Goal: Information Seeking & Learning: Find specific fact

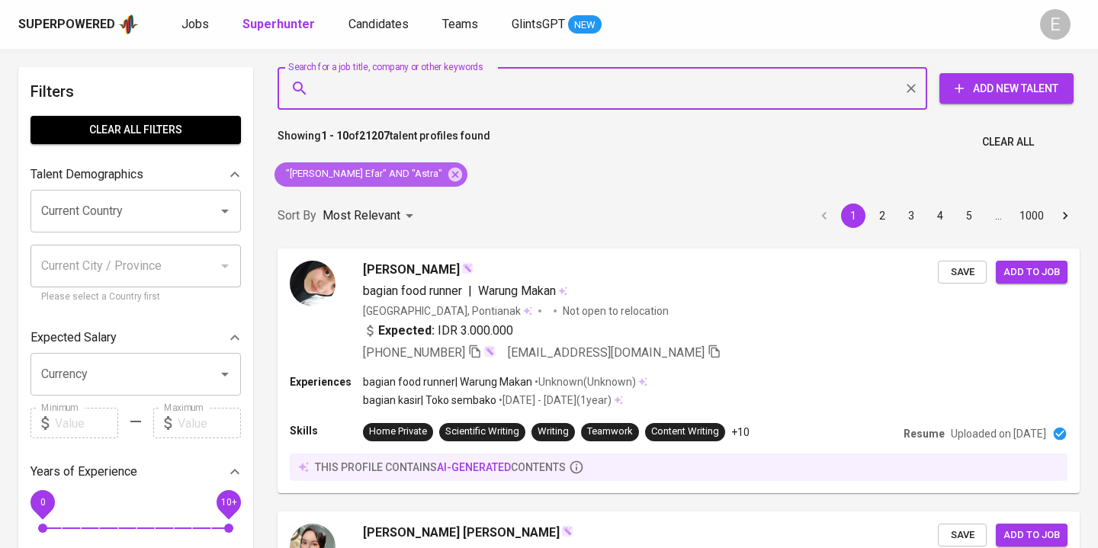
click at [404, 184] on div ""[PERSON_NAME] Efar" AND "Astra"" at bounding box center [371, 174] width 193 height 24
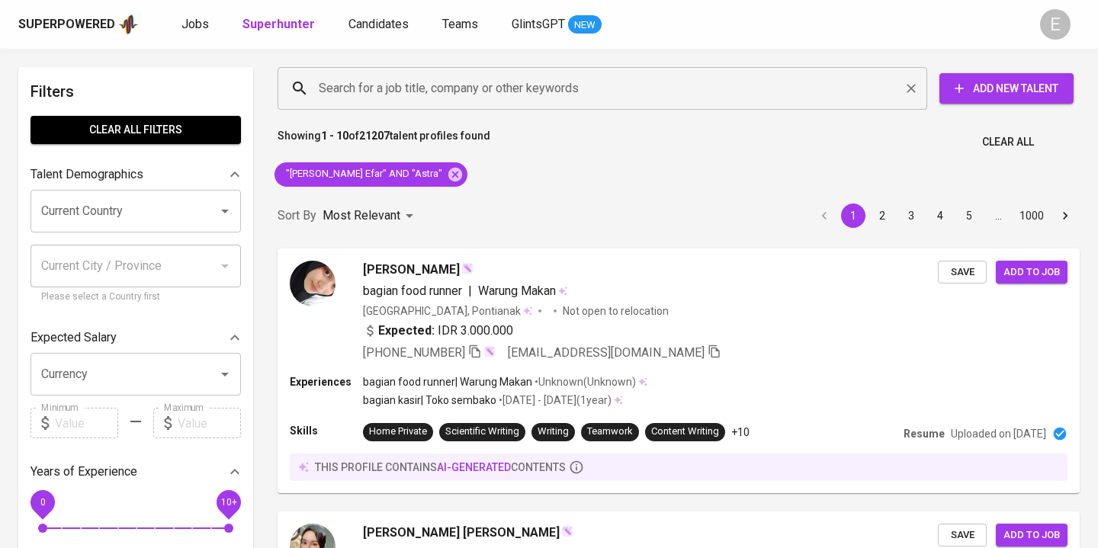
click at [362, 92] on input "Search for a job title, company or other keywords" at bounding box center [606, 88] width 583 height 29
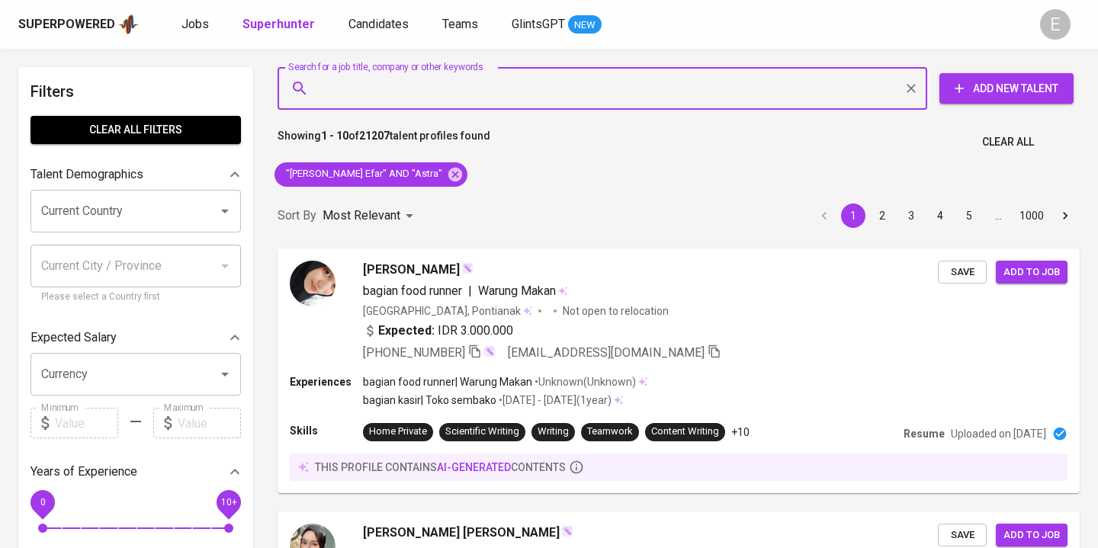
type input """
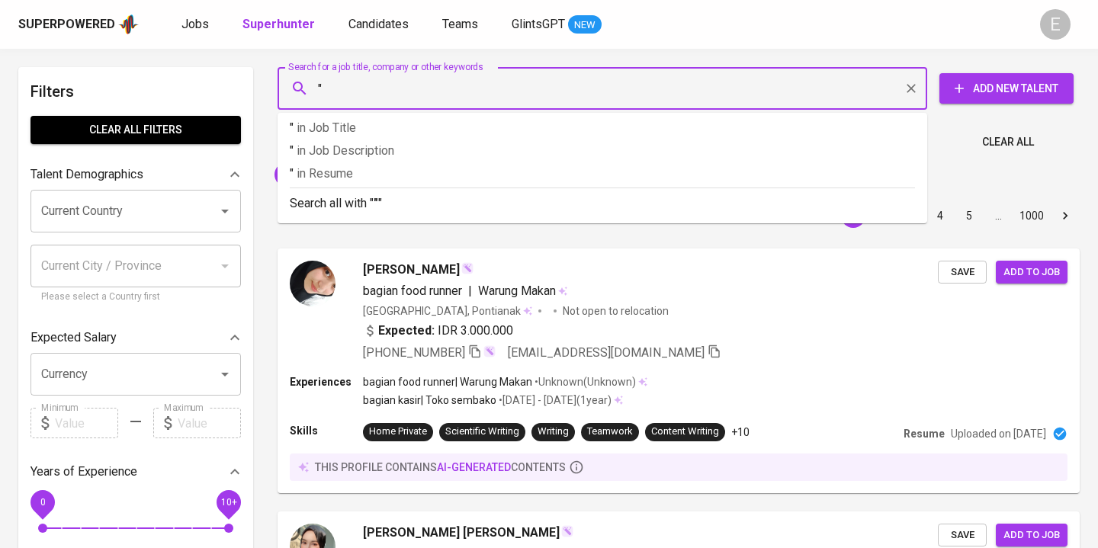
paste input "[PERSON_NAME]"
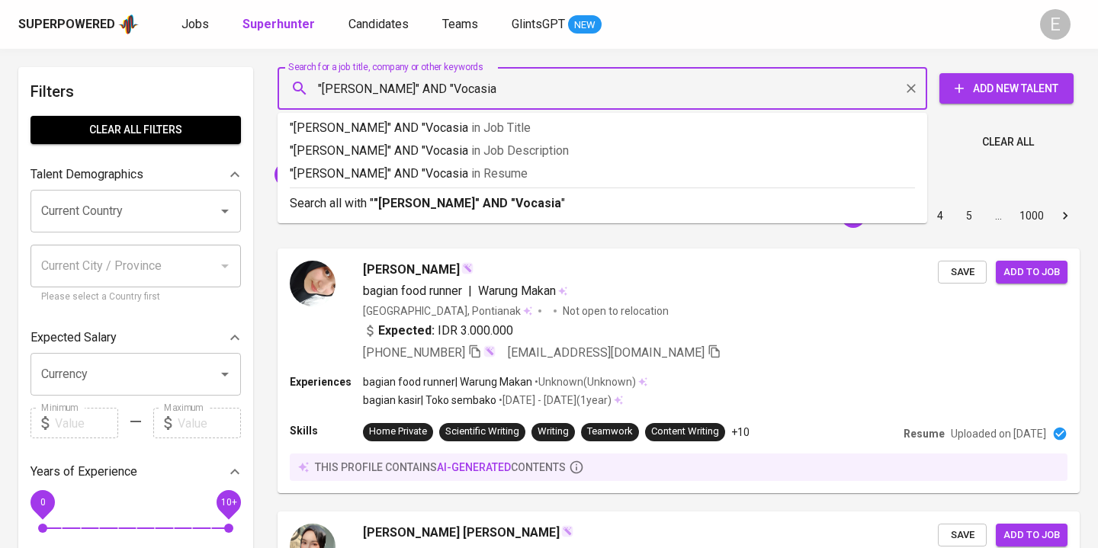
type input ""[PERSON_NAME]" AND "Vocasia""
click at [310, 204] on p "Search all with " "[PERSON_NAME]" AND "Vocasia" "" at bounding box center [603, 204] width 626 height 18
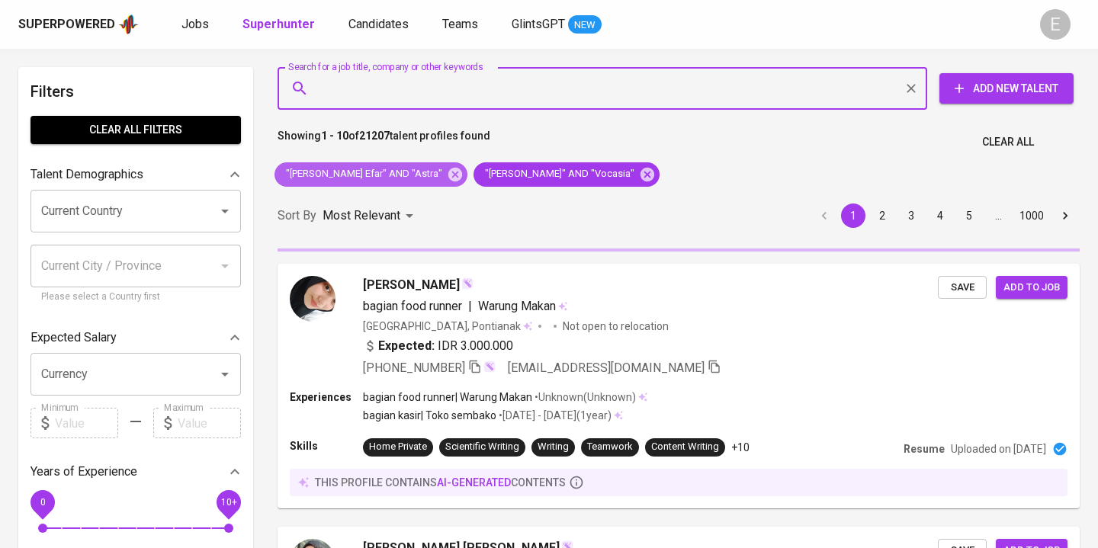
click at [447, 177] on icon at bounding box center [455, 174] width 17 height 17
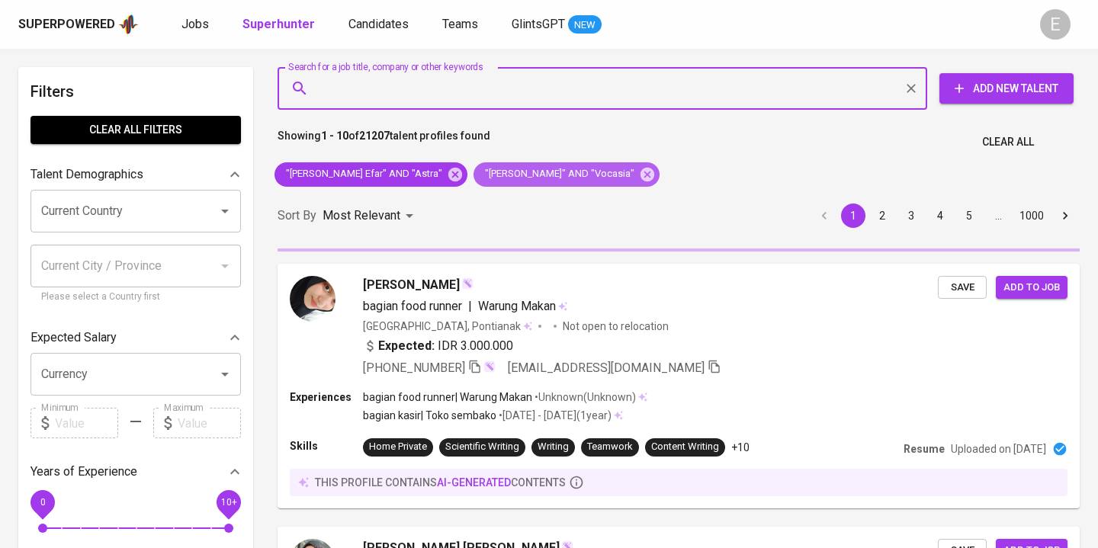
click at [474, 177] on span ""[PERSON_NAME]" AND "Vocasia"" at bounding box center [559, 174] width 170 height 14
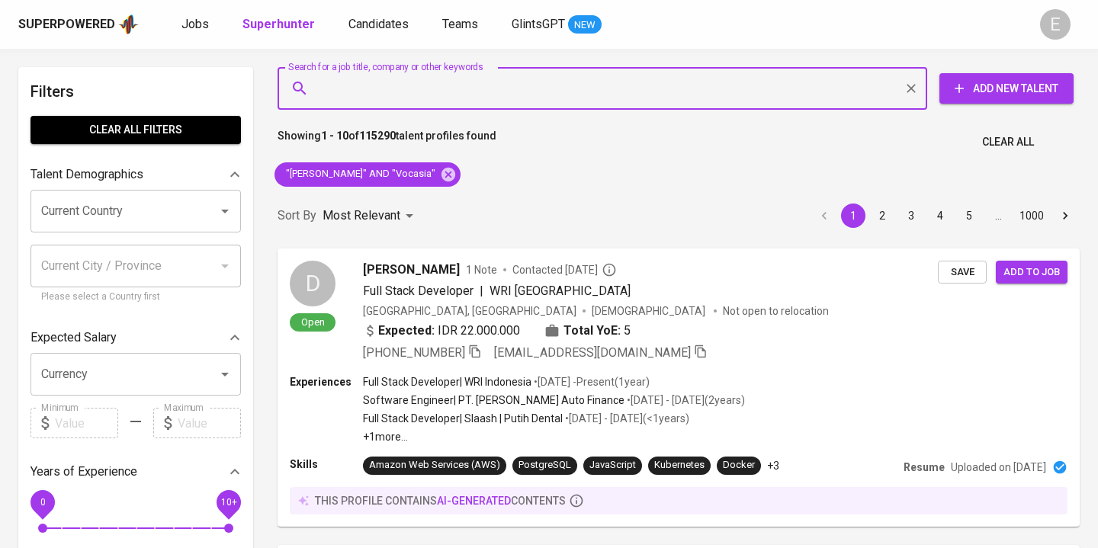
click at [423, 95] on input "Search for a job title, company or other keywords" at bounding box center [606, 88] width 583 height 29
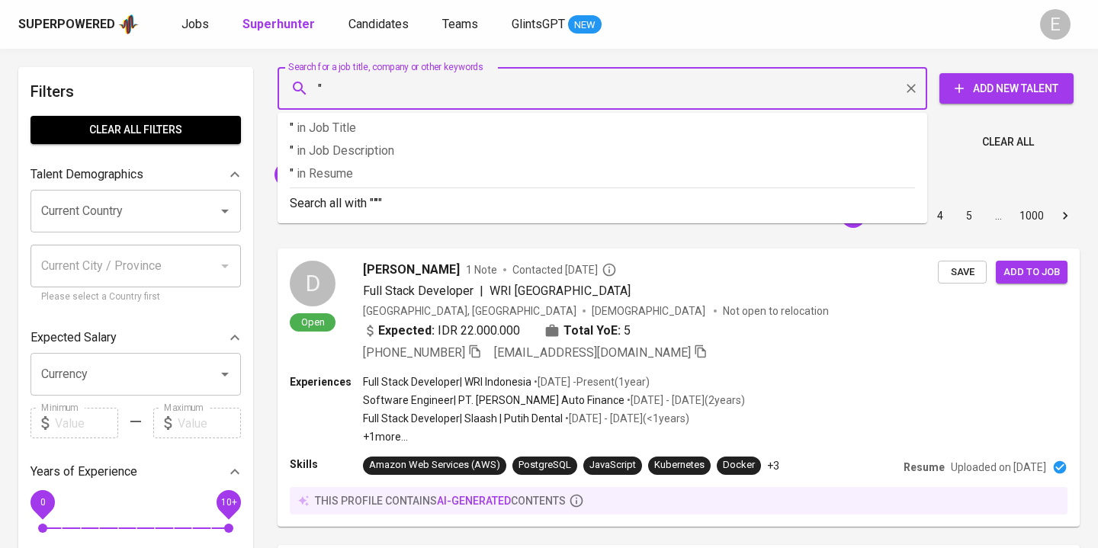
paste input "[PERSON_NAME]"
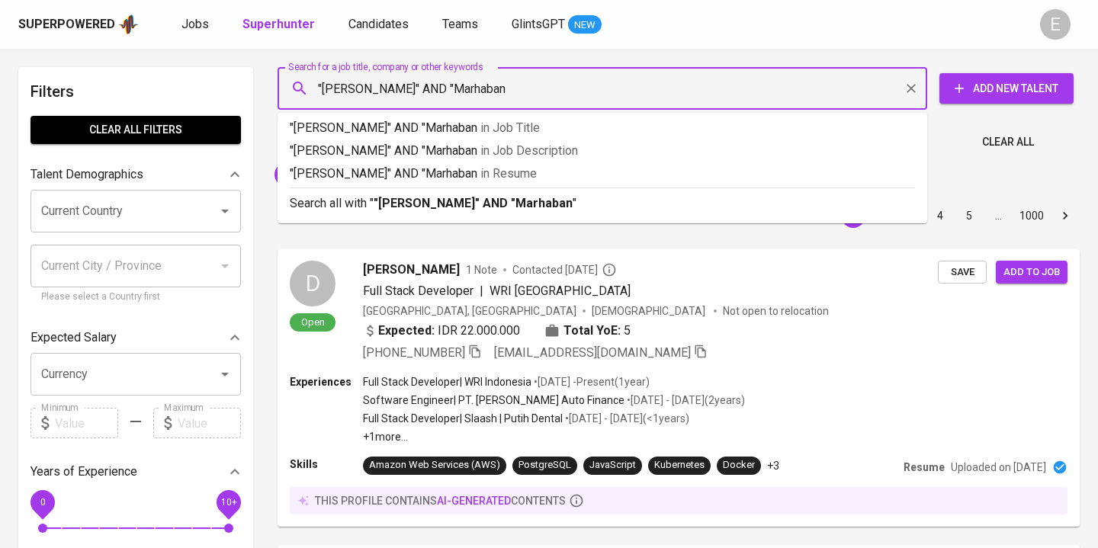
type input ""[PERSON_NAME]" AND "Marhaban""
click at [446, 204] on b ""[PERSON_NAME]" AND "Marhaban"" at bounding box center [475, 203] width 203 height 14
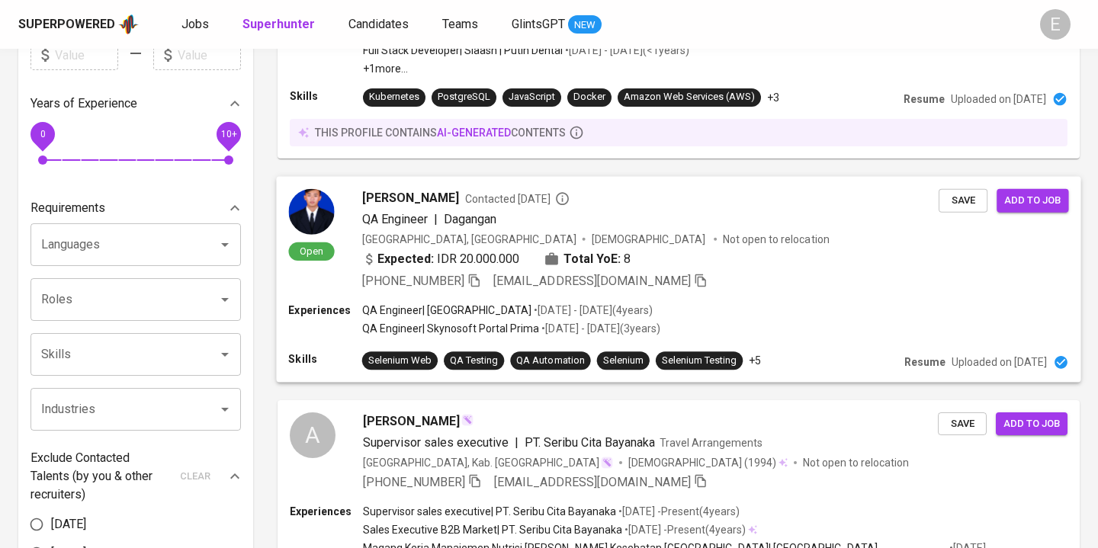
scroll to position [410, 0]
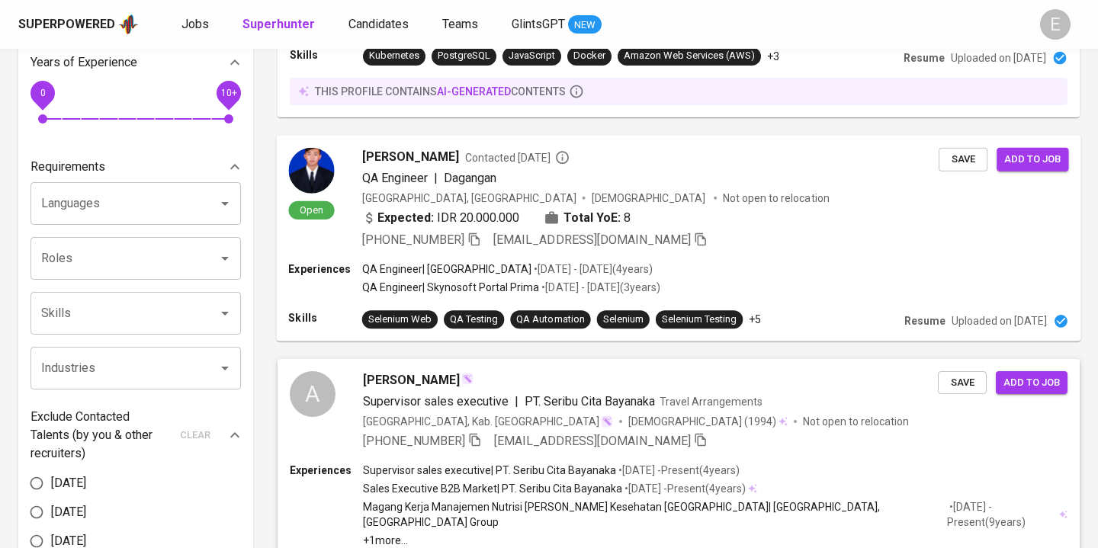
click at [486, 378] on div "[PERSON_NAME]" at bounding box center [650, 381] width 575 height 18
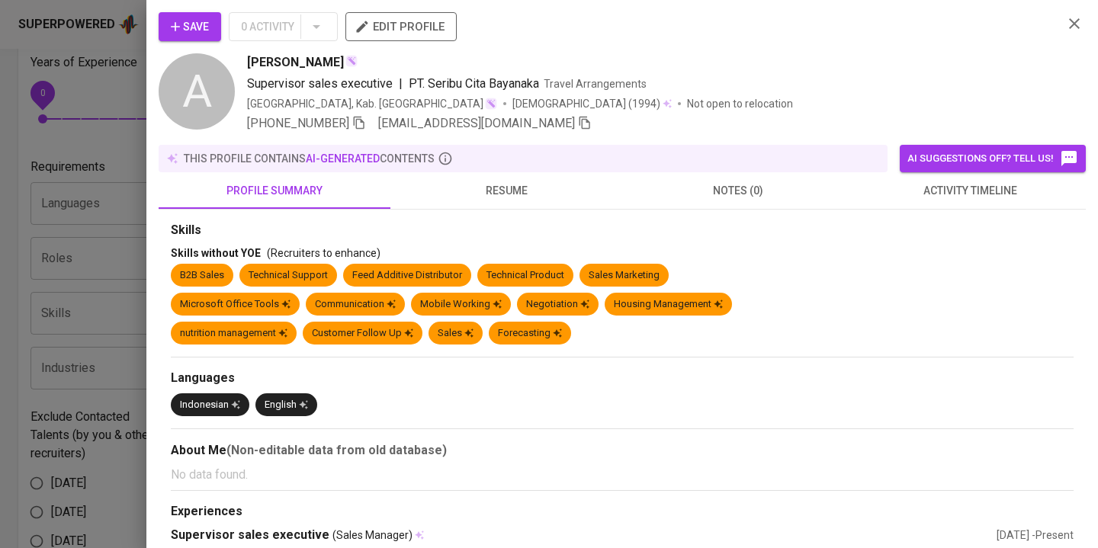
click at [482, 167] on div "this profile contains AI-generated contents" at bounding box center [523, 158] width 729 height 27
click at [482, 185] on span "resume" at bounding box center [507, 191] width 214 height 19
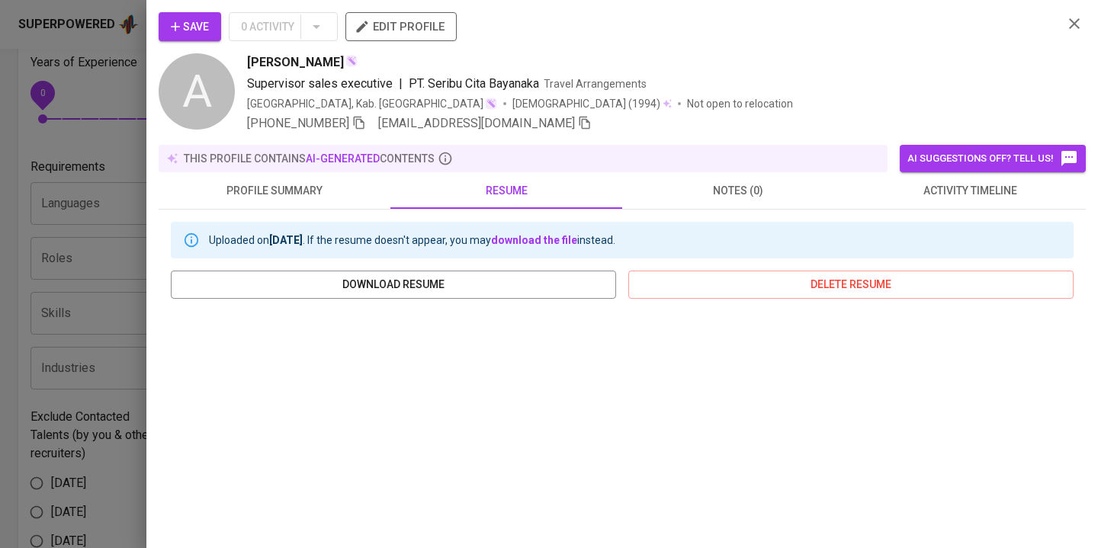
scroll to position [79, 0]
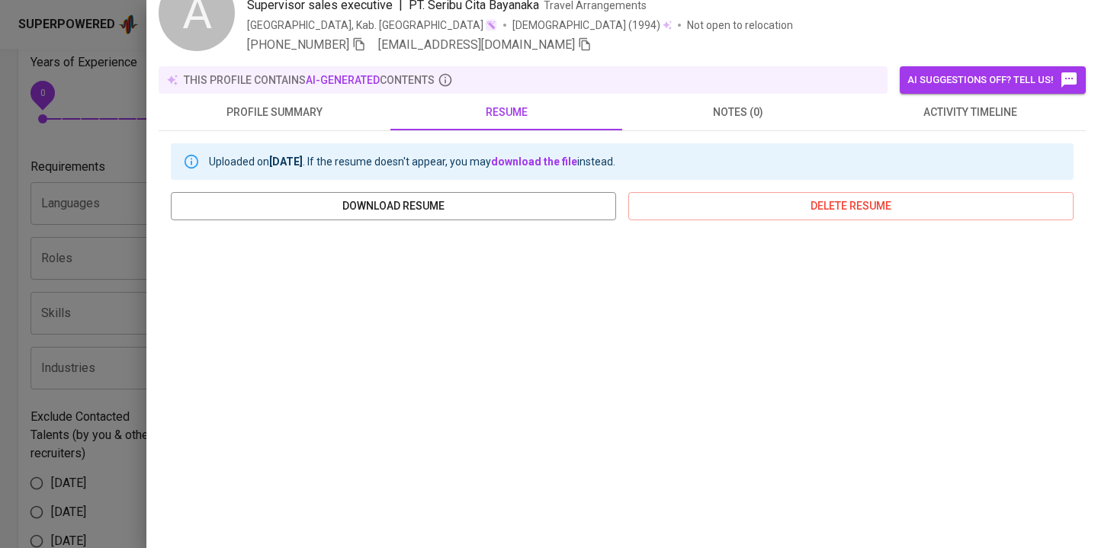
click at [87, 66] on div at bounding box center [549, 274] width 1098 height 548
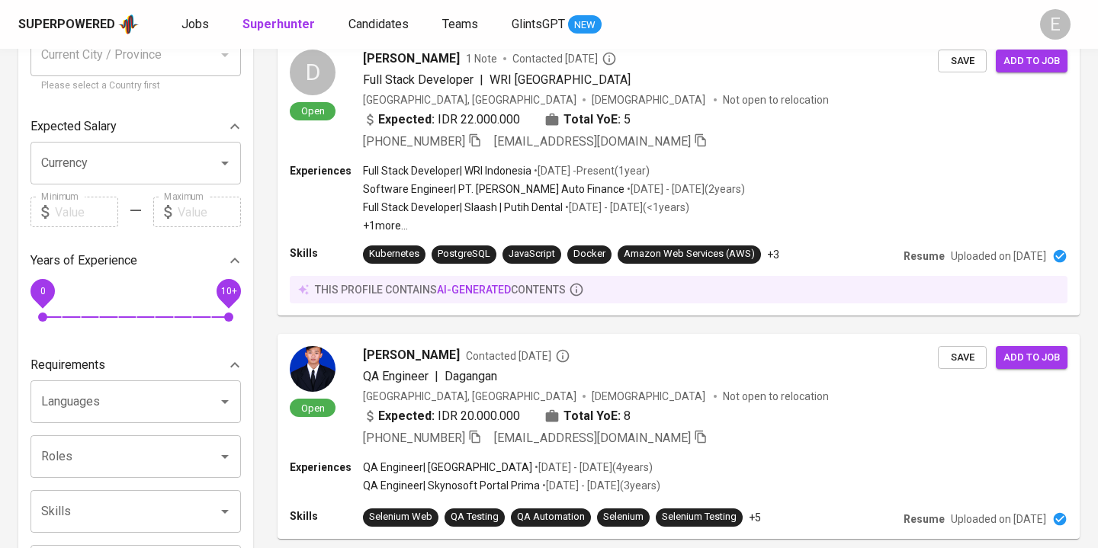
scroll to position [0, 0]
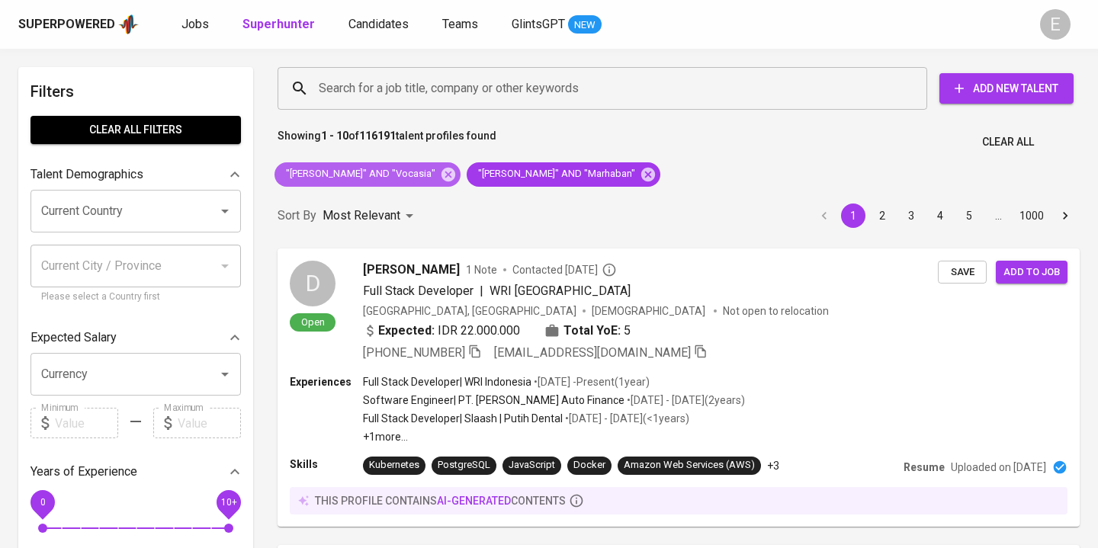
click at [442, 177] on icon at bounding box center [449, 174] width 14 height 14
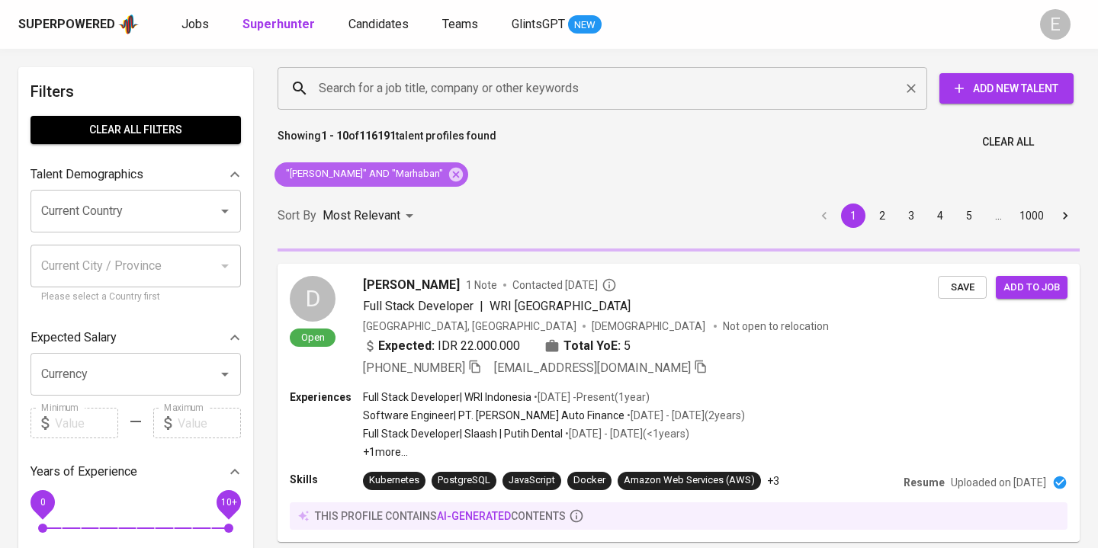
click at [455, 177] on icon at bounding box center [456, 174] width 14 height 14
click at [438, 79] on input "Search for a job title, company or other keywords" at bounding box center [606, 88] width 583 height 29
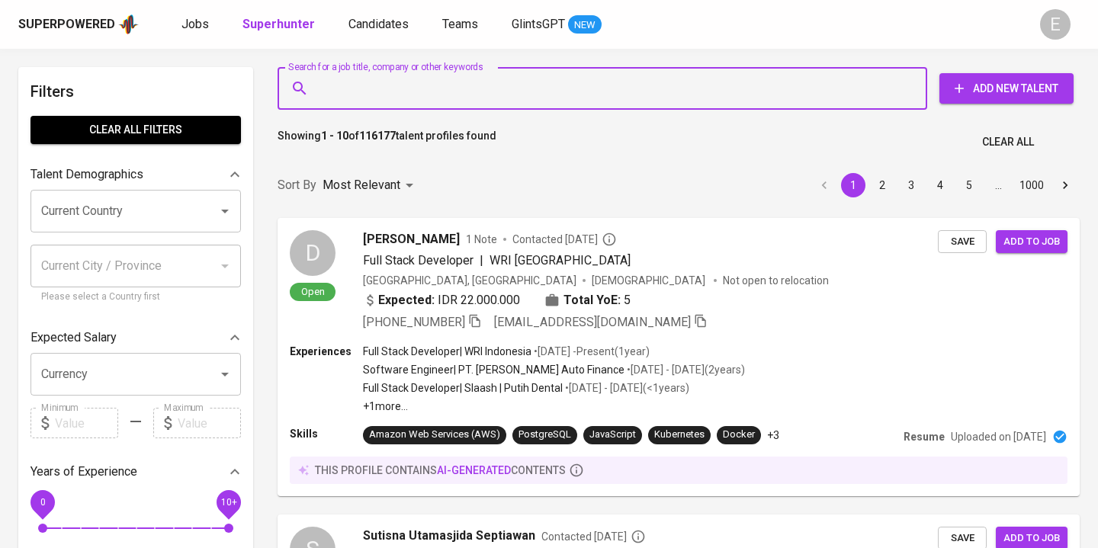
paste input "[EMAIL_ADDRESS][DOMAIN_NAME]"
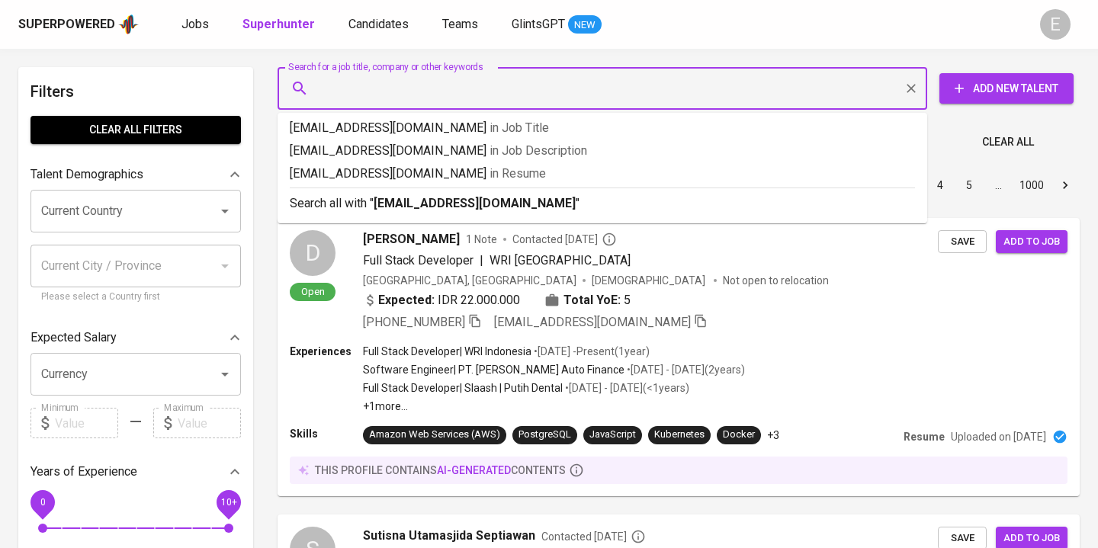
type input "[EMAIL_ADDRESS][DOMAIN_NAME]"
click at [420, 210] on b "[EMAIL_ADDRESS][DOMAIN_NAME]" at bounding box center [475, 203] width 202 height 14
